Goal: Task Accomplishment & Management: Manage account settings

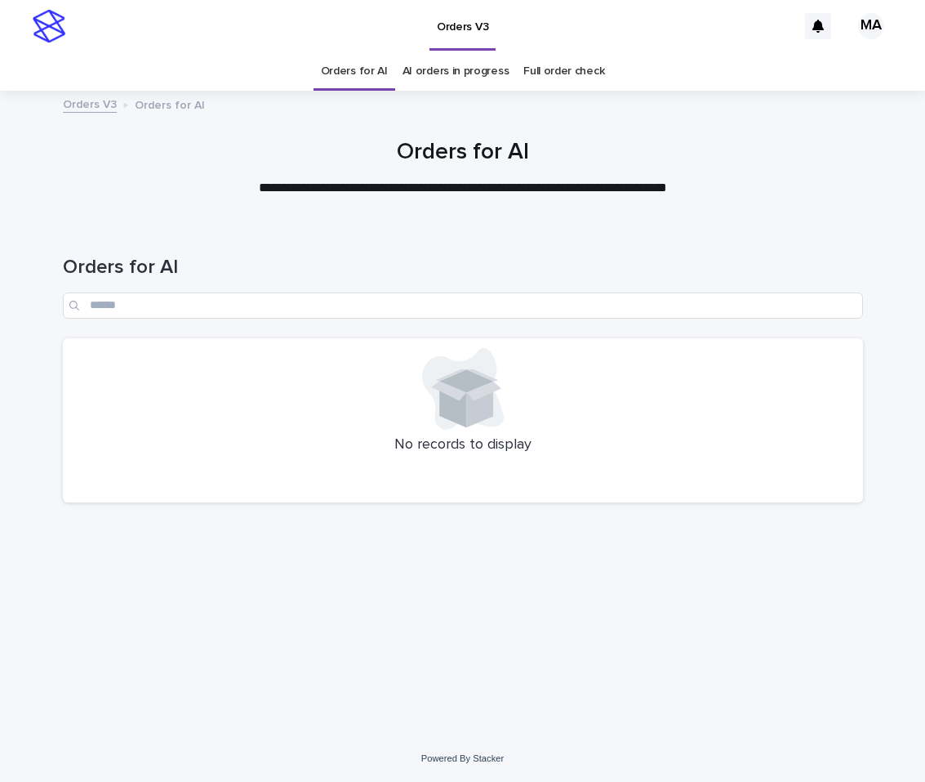
click at [156, 33] on div "Orders V3" at bounding box center [436, 26] width 724 height 52
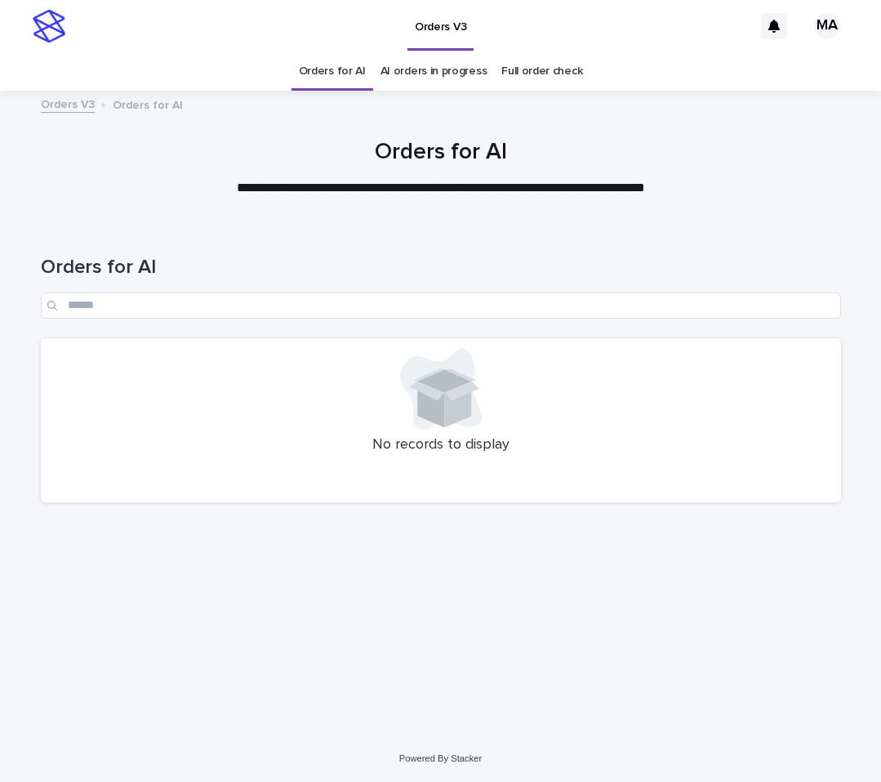
click at [530, 585] on div "Loading... Saving… Loading... Saving… Orders for AI No records to display" at bounding box center [441, 458] width 817 height 471
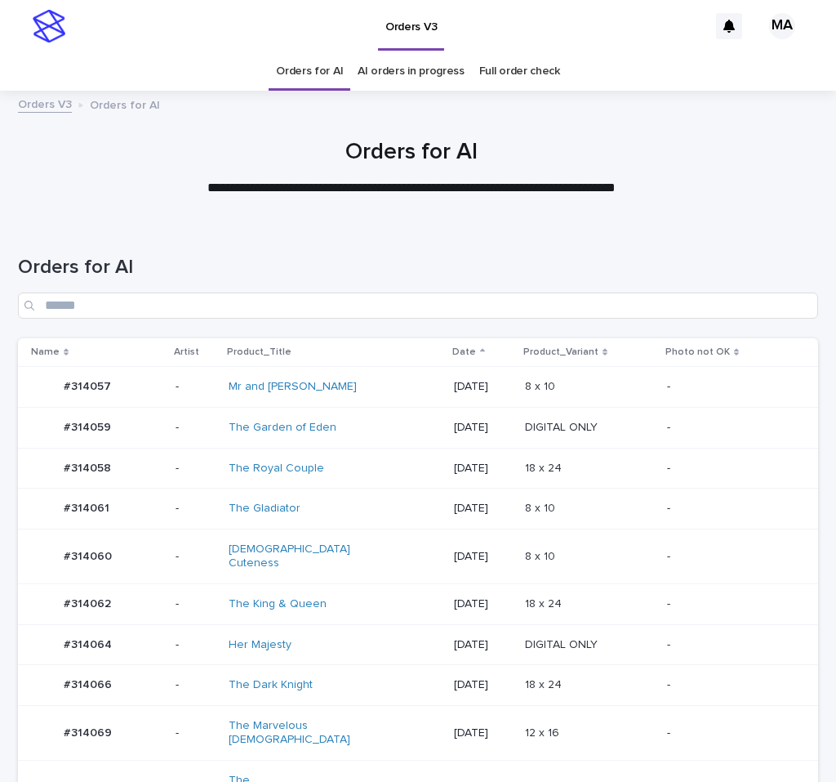
click at [261, 758] on td "The [DEMOGRAPHIC_DATA] Royals" at bounding box center [334, 794] width 225 height 68
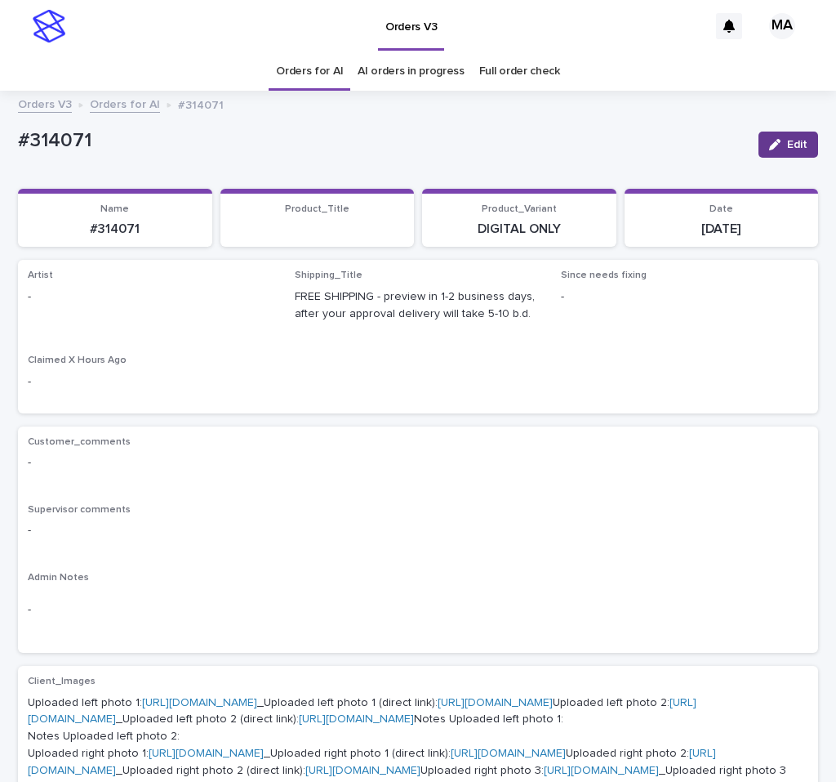
click at [796, 140] on button "Edit" at bounding box center [789, 145] width 60 height 26
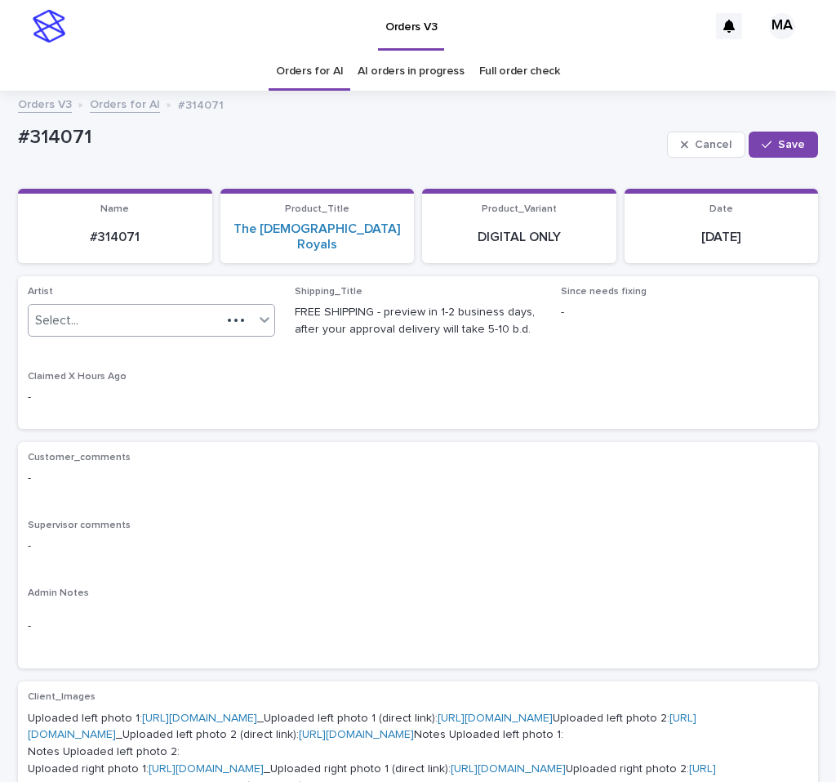
click at [154, 312] on div "Select..." at bounding box center [125, 320] width 193 height 27
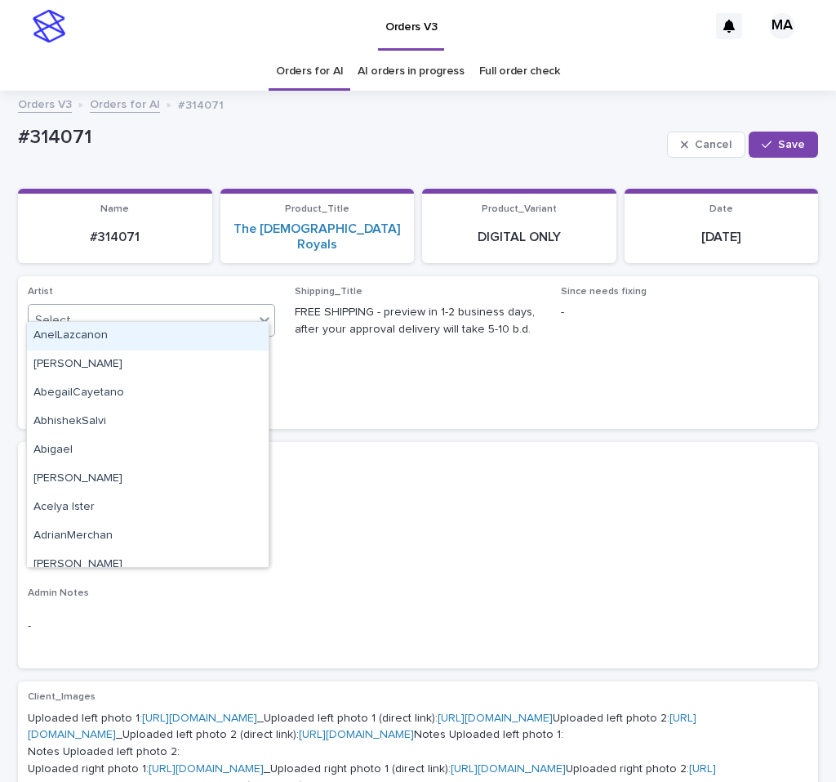
paste input "**********"
type input "**********"
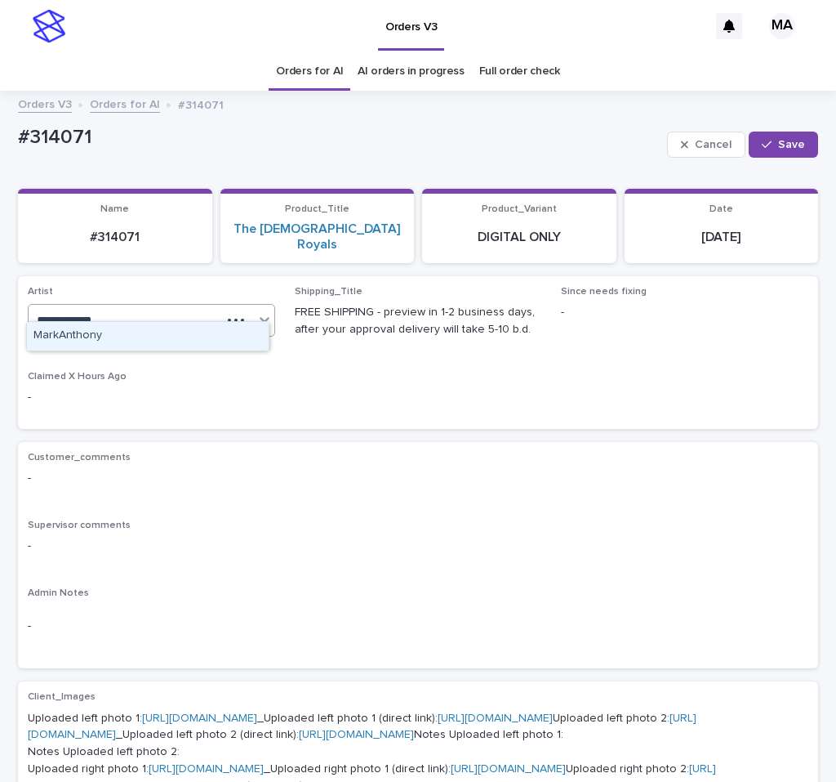
click at [153, 336] on div "MarkAnthony" at bounding box center [148, 336] width 242 height 29
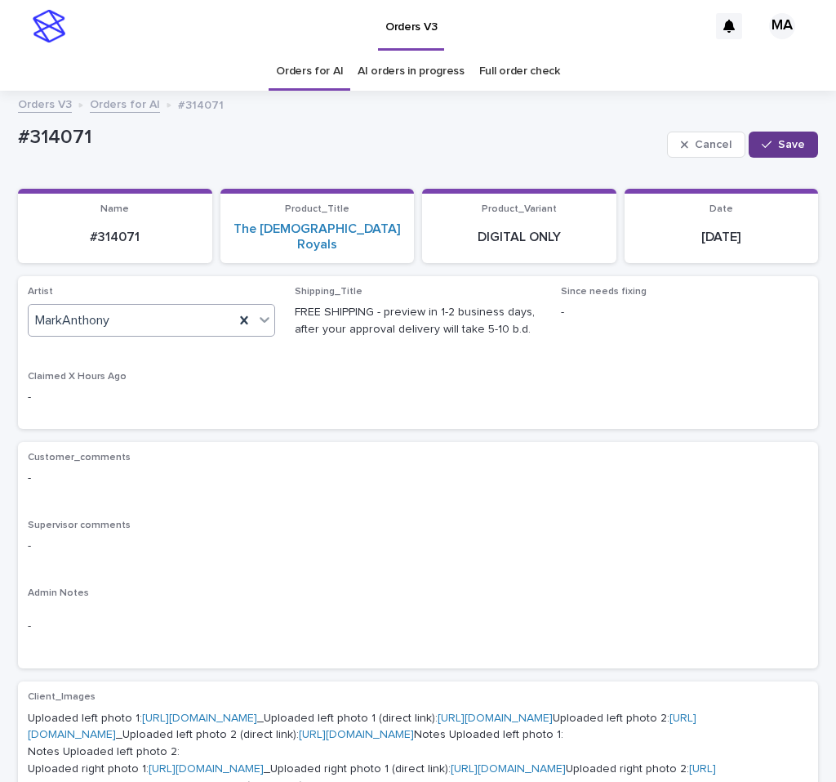
click at [767, 151] on button "Save" at bounding box center [783, 145] width 69 height 26
click at [576, 413] on div "Loading... Saving… Artist MarkAnthony Shipping_Title FREE SHIPPING - preview in…" at bounding box center [418, 359] width 800 height 166
drag, startPoint x: 96, startPoint y: 146, endPoint x: -23, endPoint y: 148, distance: 119.3
click at [18, 148] on div "#314071" at bounding box center [382, 139] width 728 height 27
copy p "#314071"
